Goal: Book appointment/travel/reservation

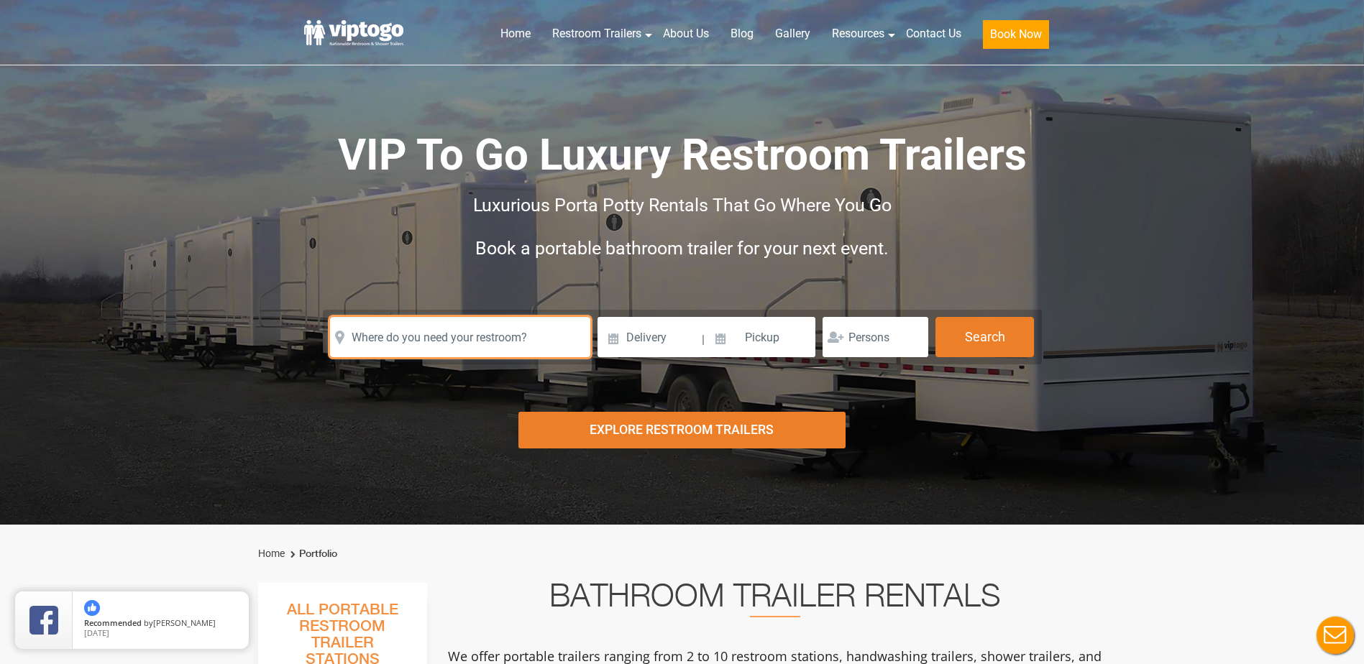
click at [398, 339] on input "text" at bounding box center [460, 337] width 260 height 40
paste input "500 WHITON RD BRANCHBURG NJ"
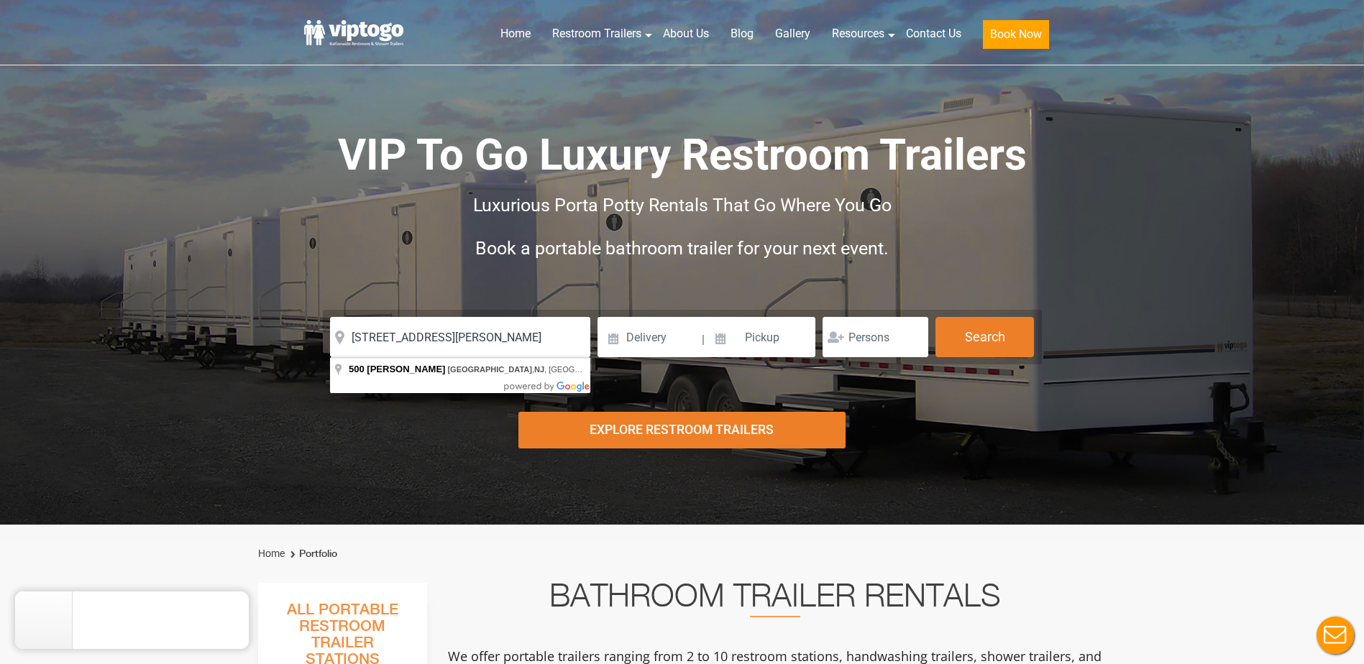
type input "500 Whiton Rd, Branchburg, NJ, USA"
drag, startPoint x: 428, startPoint y: 370, endPoint x: 535, endPoint y: 354, distance: 108.3
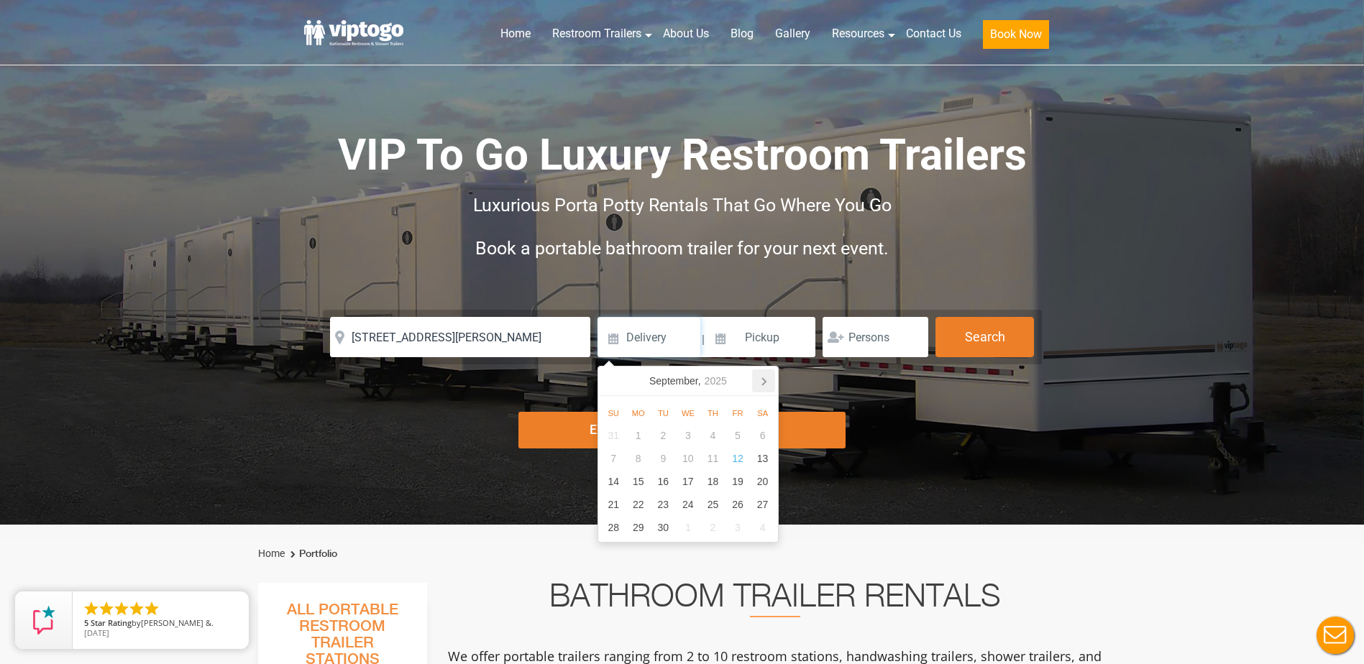
click at [759, 383] on icon at bounding box center [763, 381] width 23 height 23
click at [761, 383] on icon at bounding box center [763, 381] width 23 height 23
click at [616, 380] on icon at bounding box center [612, 381] width 23 height 23
click at [613, 385] on icon at bounding box center [612, 381] width 4 height 7
click at [737, 436] on div "3" at bounding box center [738, 435] width 25 height 23
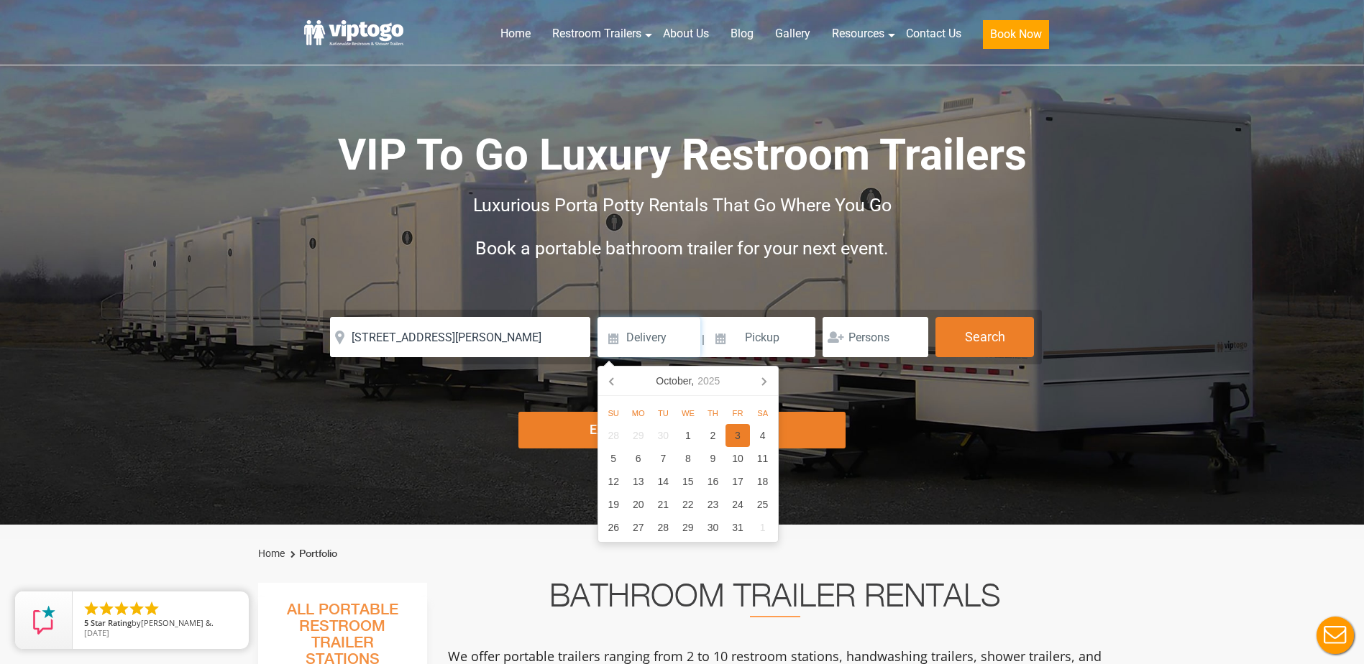
type input "10/03/2025"
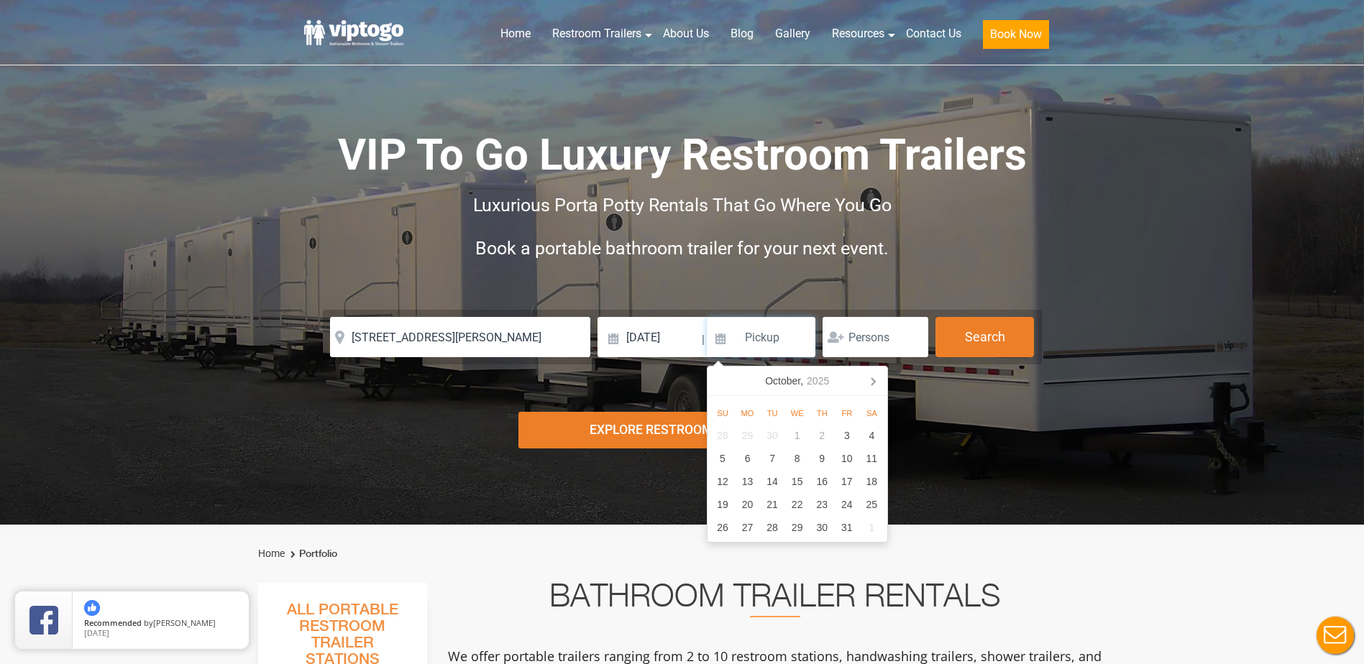
click at [785, 343] on input at bounding box center [761, 337] width 109 height 40
drag, startPoint x: 760, startPoint y: 345, endPoint x: 768, endPoint y: 342, distance: 8.4
click at [760, 344] on input at bounding box center [761, 337] width 109 height 40
click at [748, 328] on input at bounding box center [761, 337] width 109 height 40
click at [790, 342] on input at bounding box center [761, 337] width 109 height 40
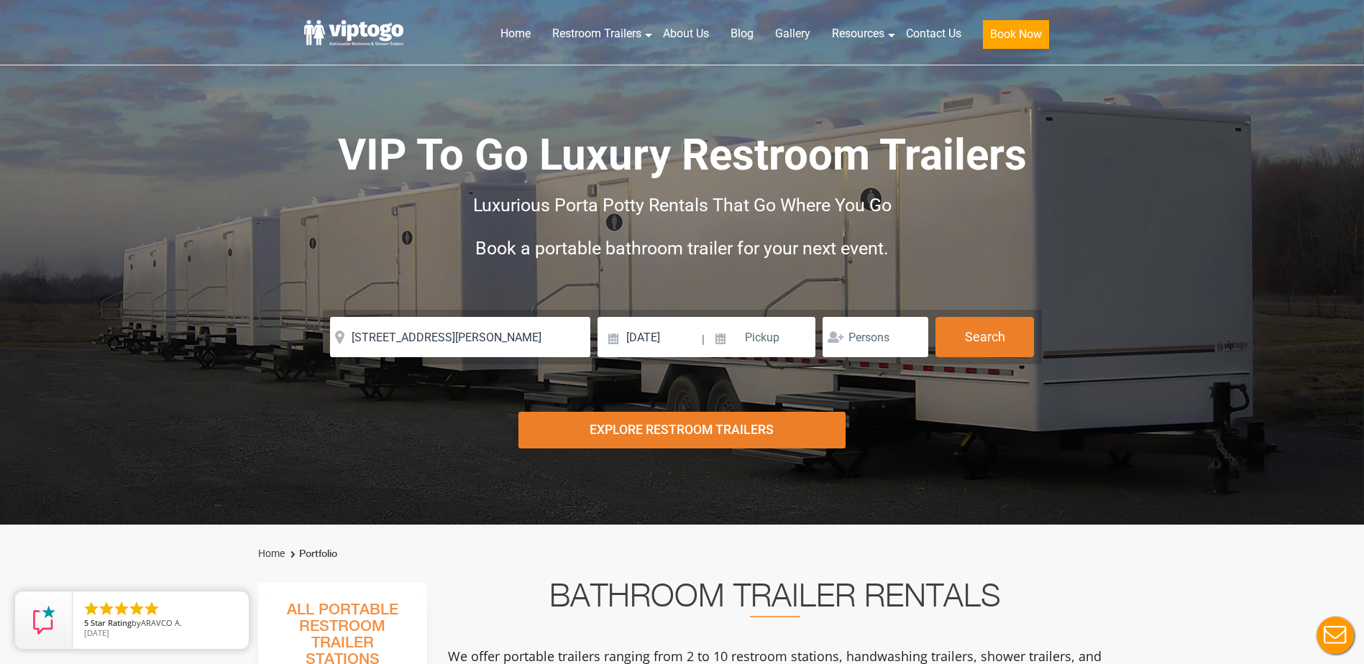
drag, startPoint x: 1215, startPoint y: 508, endPoint x: 1189, endPoint y: 482, distance: 36.1
click at [1213, 500] on div "Risk-Free Reservation! Free cancellation up to 48 hours before delivery. Book n…" at bounding box center [682, 262] width 1364 height 525
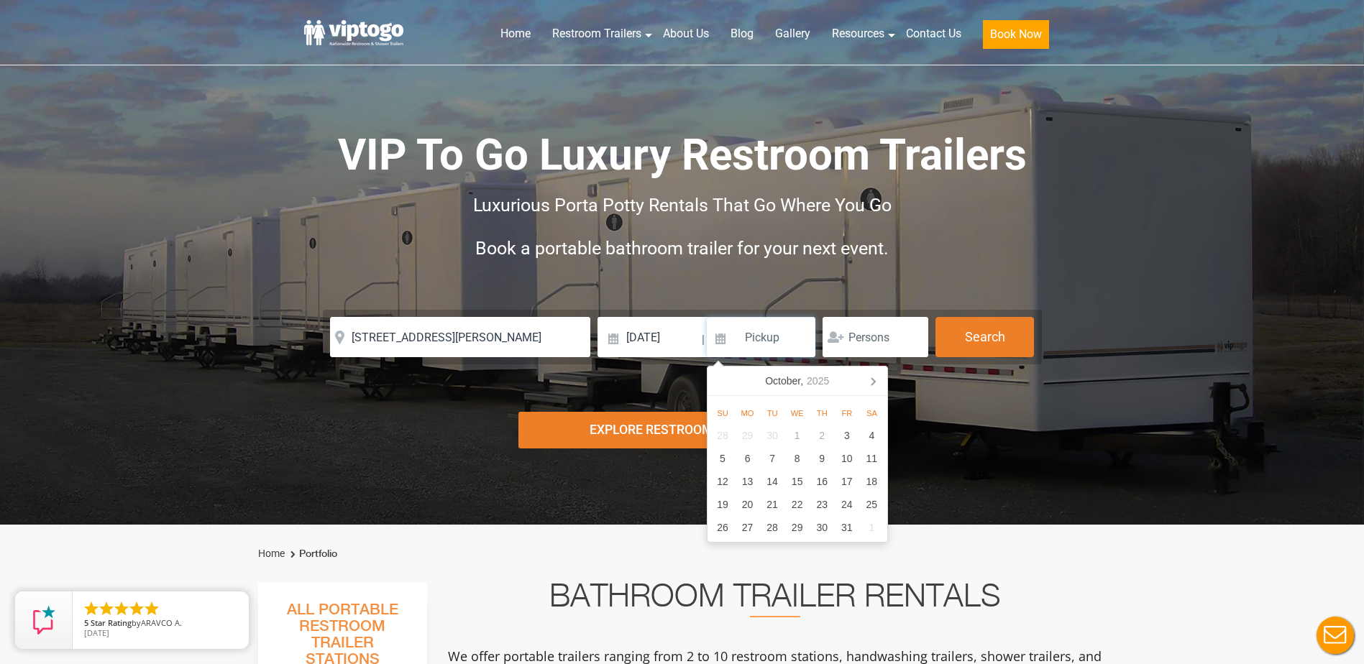
click at [774, 344] on input at bounding box center [761, 337] width 109 height 40
click at [728, 465] on div "5" at bounding box center [722, 458] width 25 height 23
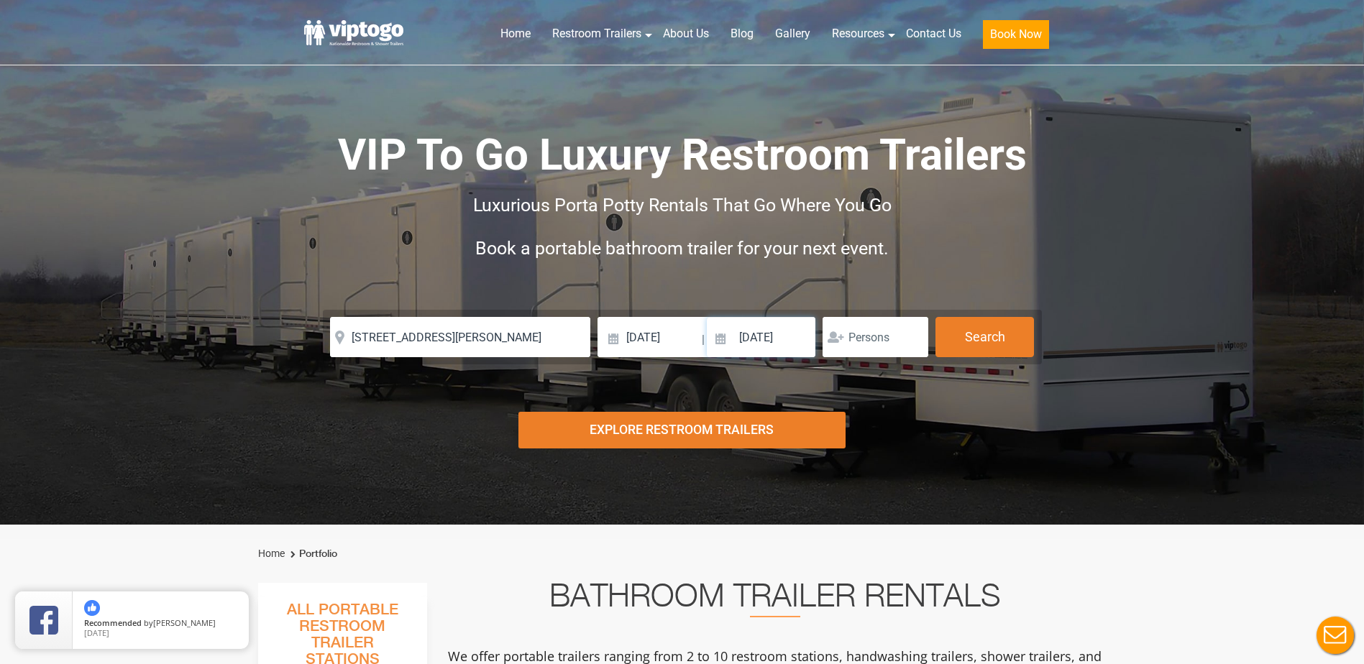
click at [804, 340] on input "10/05/2025" at bounding box center [761, 337] width 109 height 40
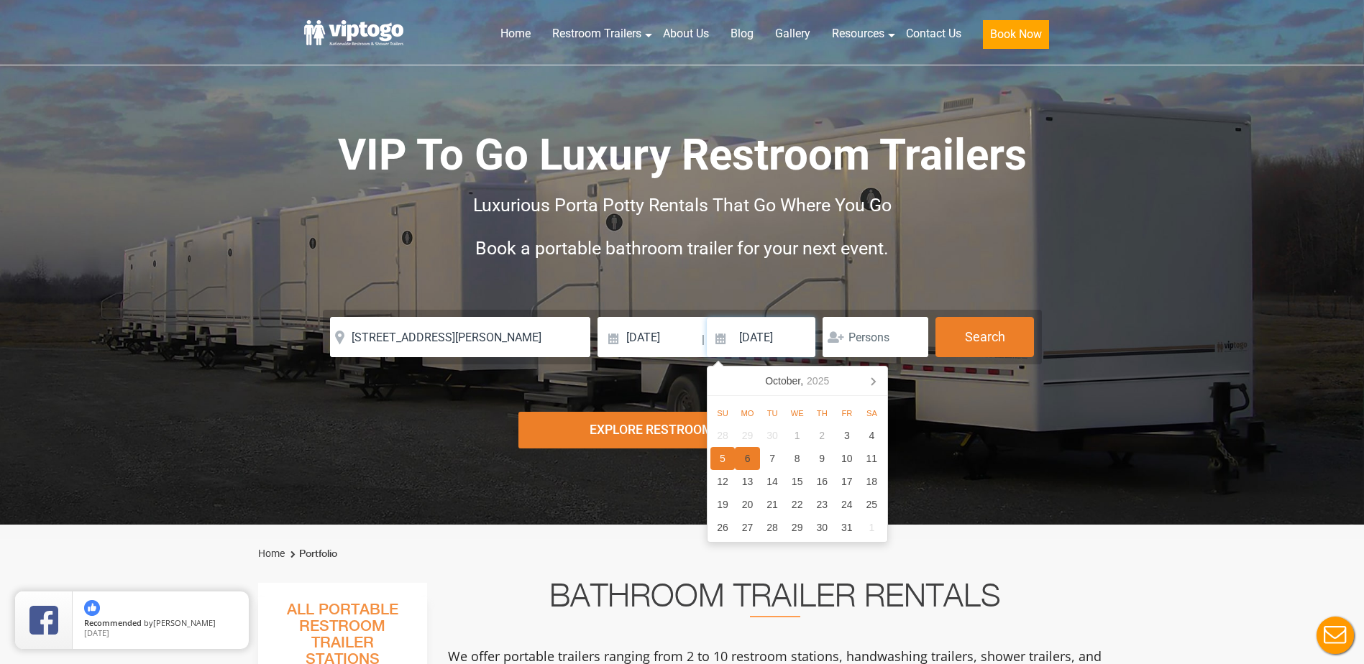
click at [749, 458] on div "6" at bounding box center [747, 458] width 25 height 23
type input "10/06/2025"
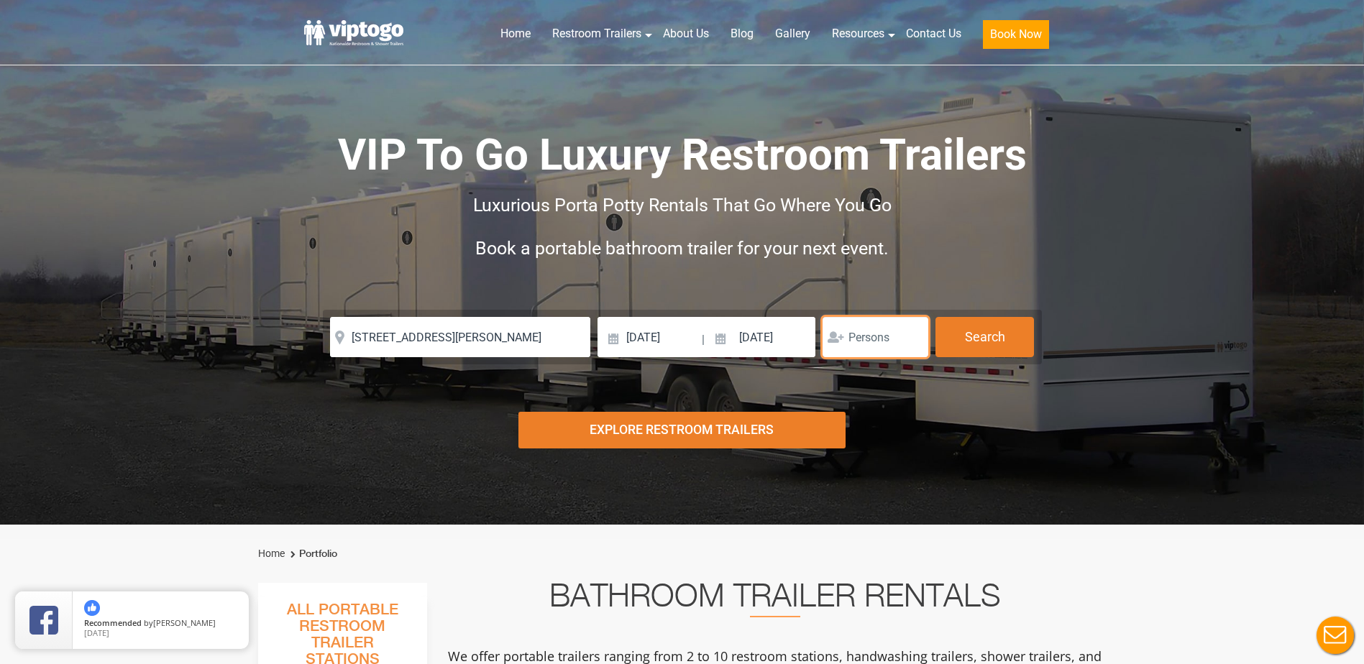
click at [878, 340] on input "number" at bounding box center [876, 337] width 106 height 40
type input "2"
click at [677, 429] on div "Explore Restroom Trailers" at bounding box center [681, 430] width 327 height 37
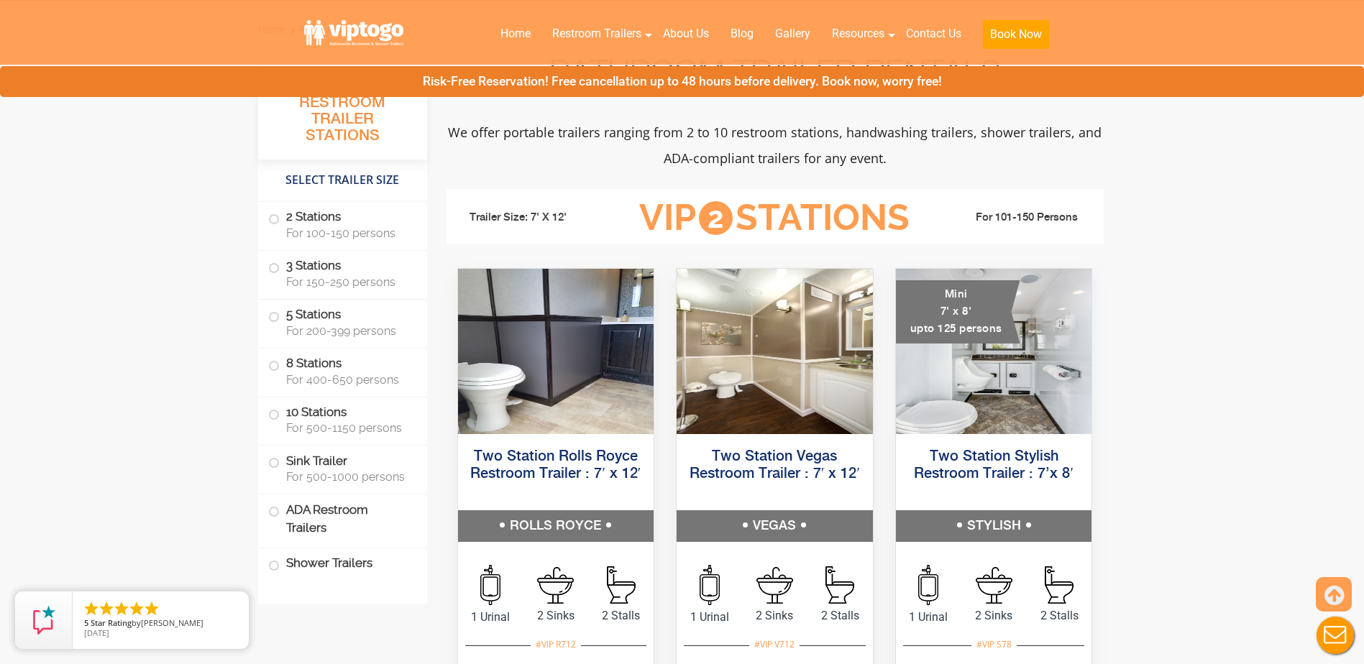
scroll to position [525, 0]
click at [276, 217] on span at bounding box center [274, 219] width 6 height 6
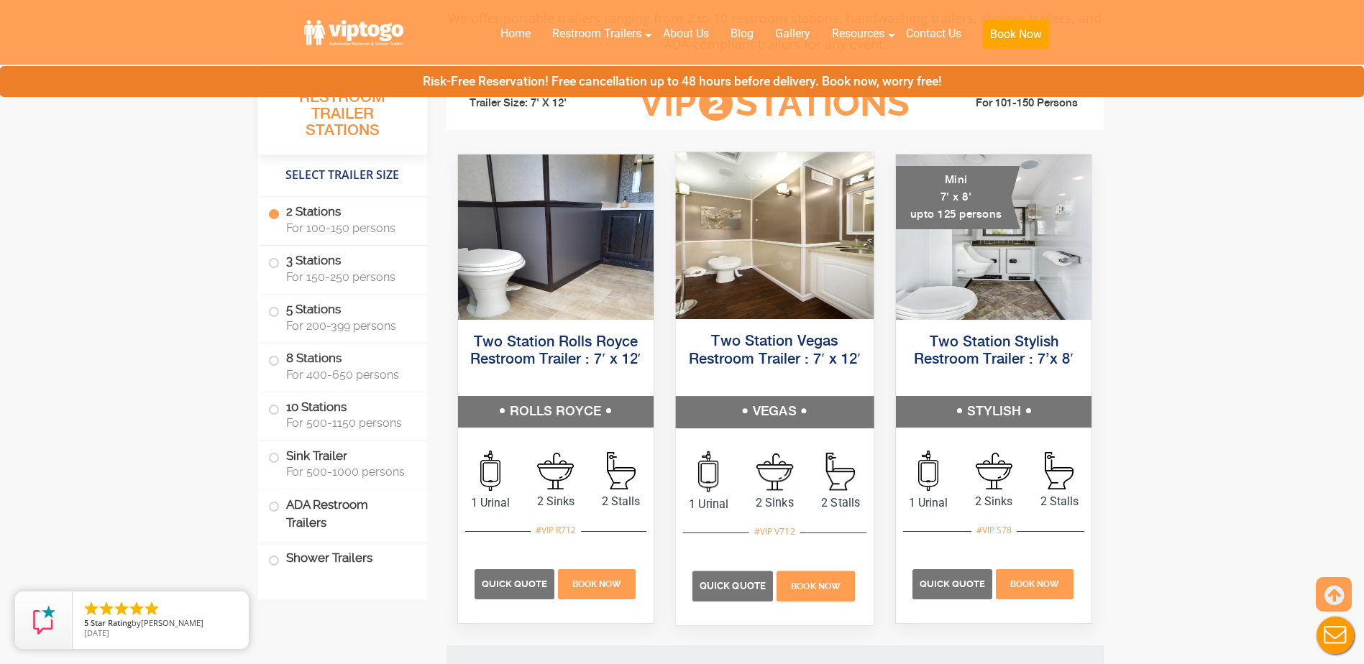
scroll to position [655, 0]
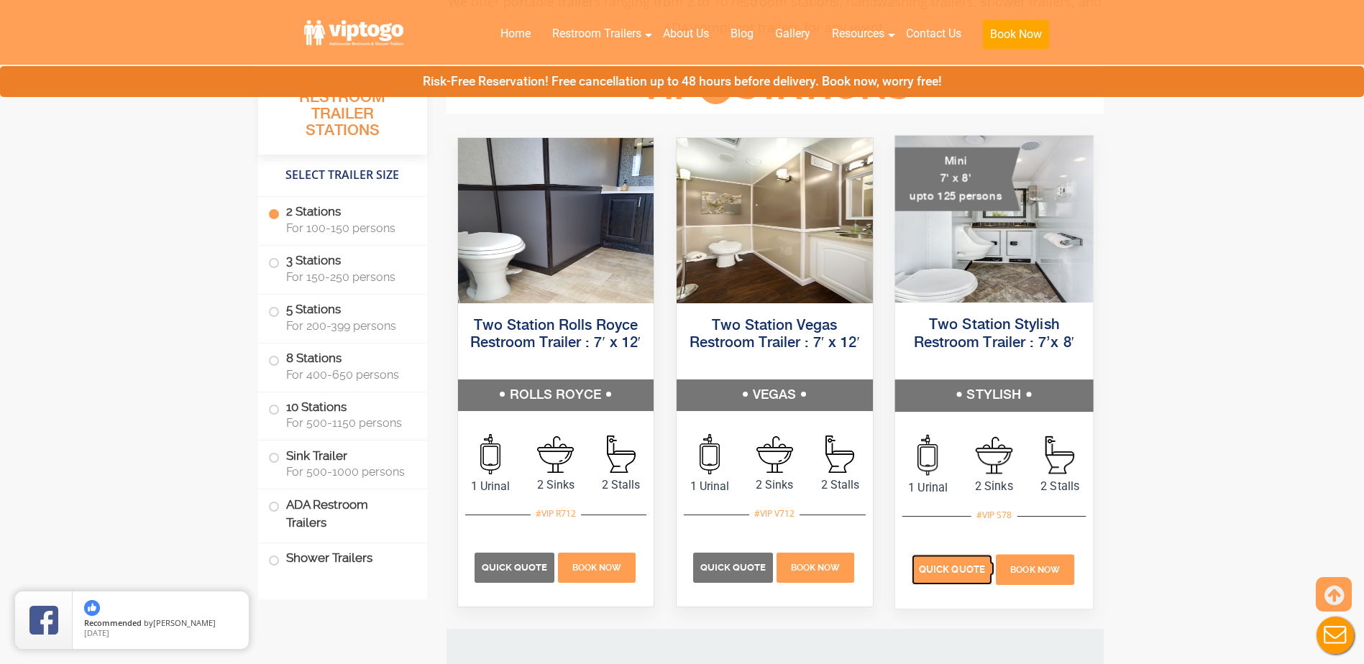
click at [961, 564] on span "Quick Quote" at bounding box center [952, 569] width 66 height 11
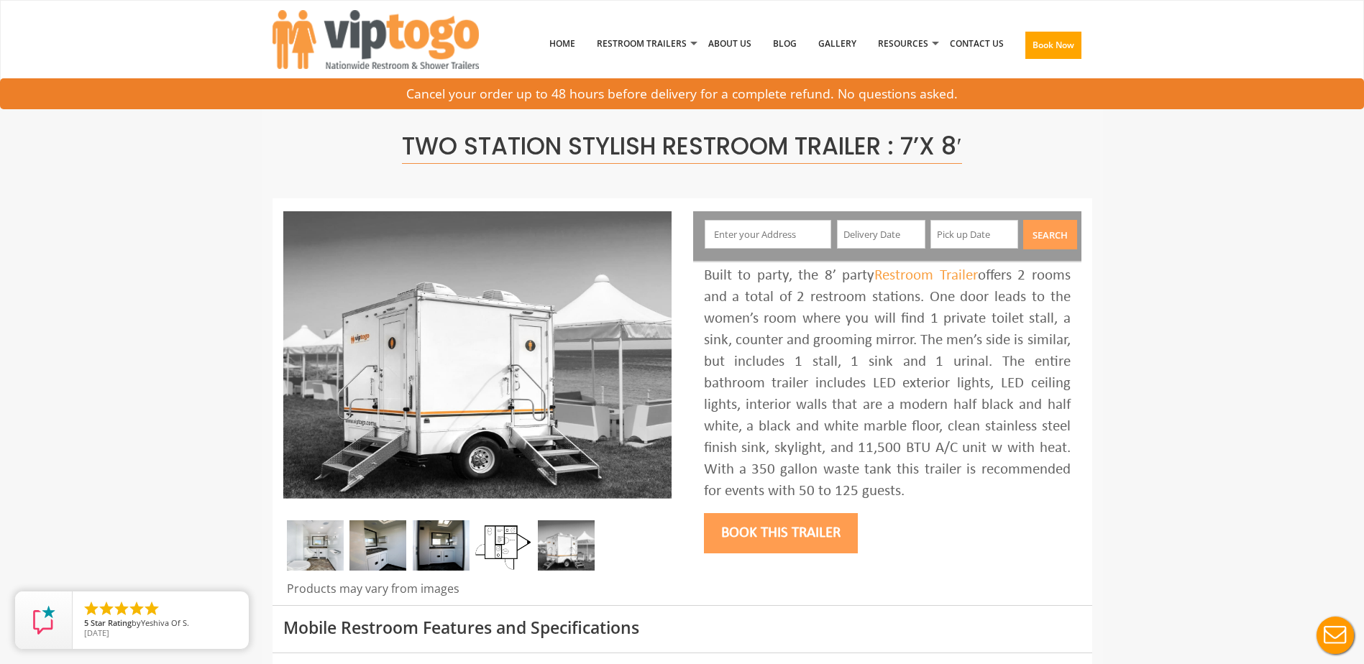
drag, startPoint x: 924, startPoint y: 495, endPoint x: 696, endPoint y: 271, distance: 319.8
click at [696, 271] on div "Built to party, the 8’ party Restroom Trailer offers 2 rooms and a total of 2 r…" at bounding box center [887, 412] width 388 height 297
drag, startPoint x: 696, startPoint y: 271, endPoint x: 795, endPoint y: 291, distance: 101.1
copy div "Built to party, the 8’ party Restroom Trailer offers 2 rooms and a total of 2 r…"
